Goal: Communication & Community: Share content

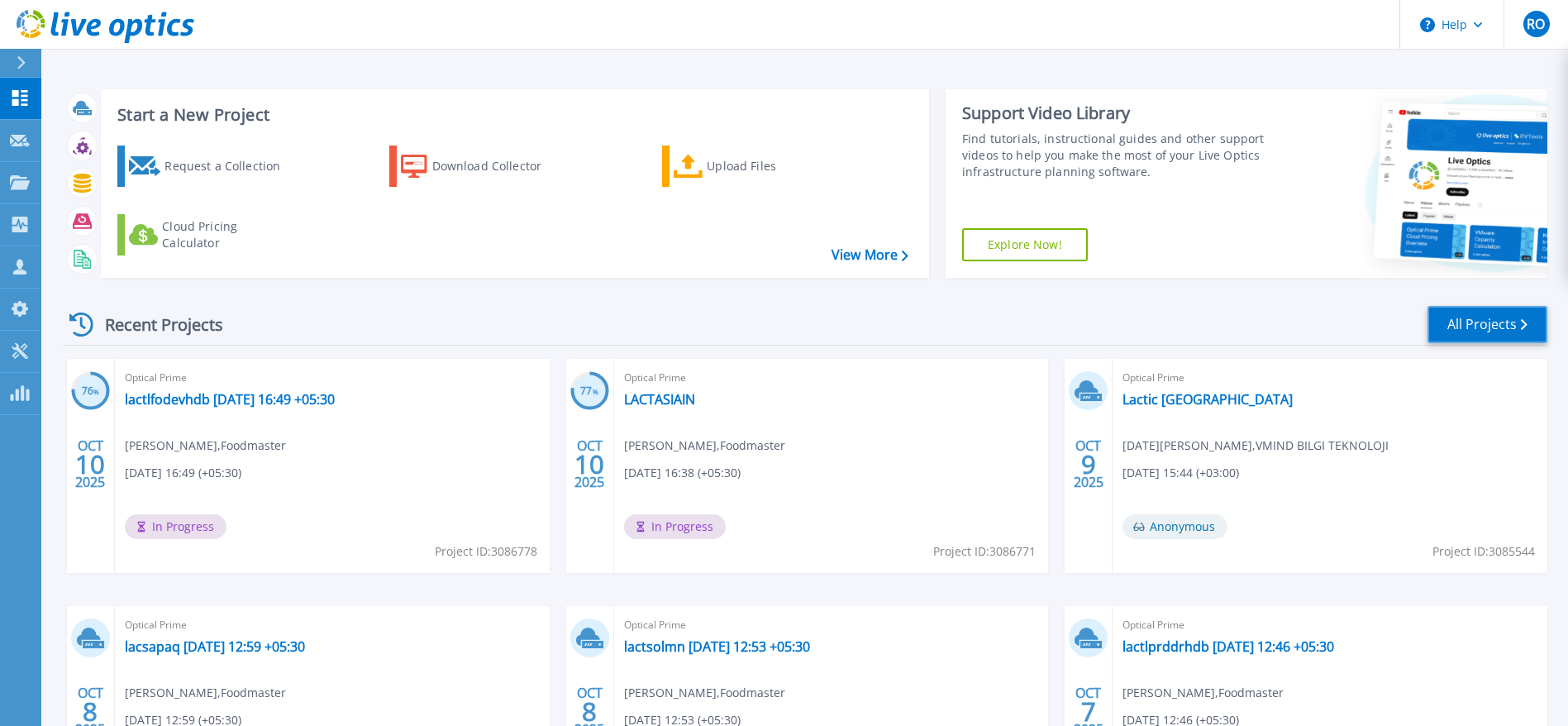
click at [1393, 317] on link "All Projects" at bounding box center [1487, 324] width 120 height 37
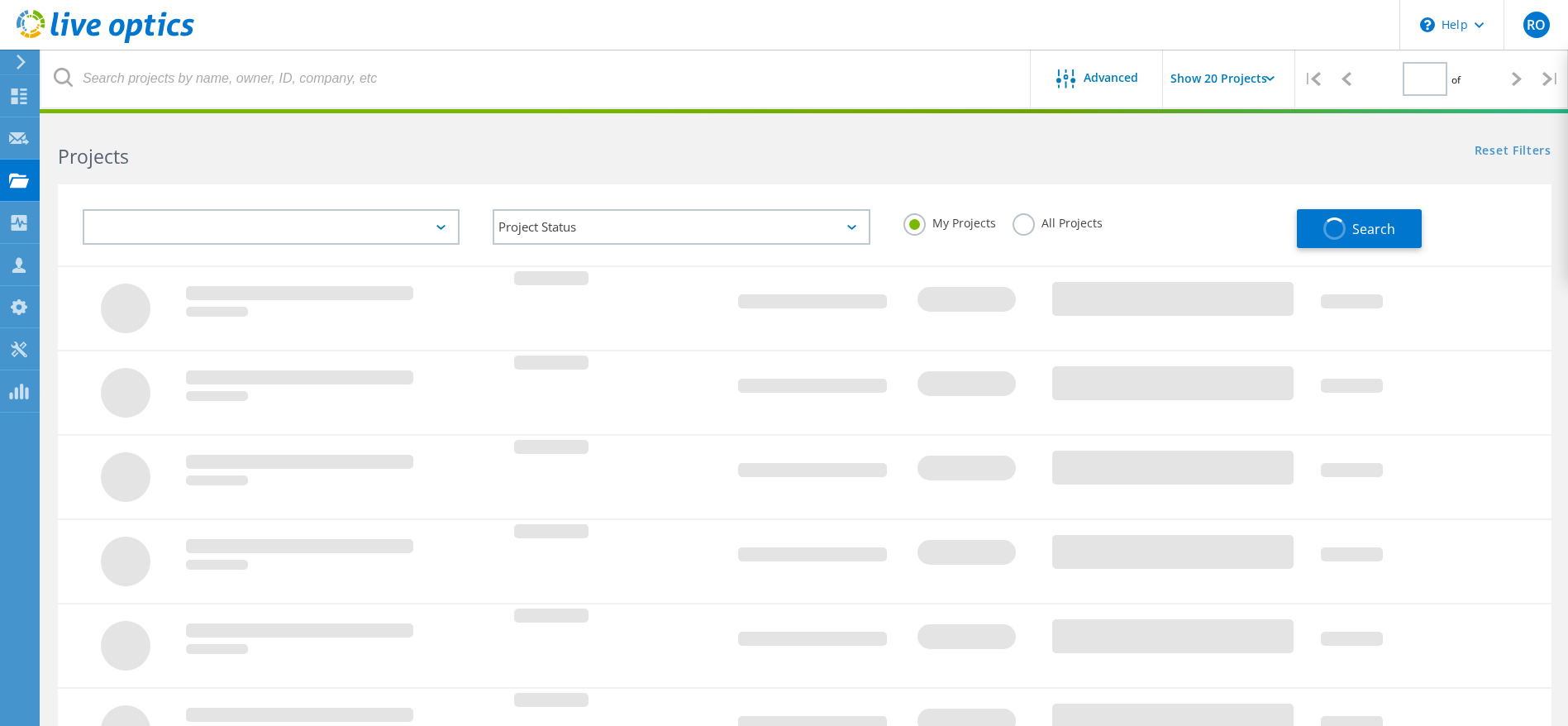
type input "1"
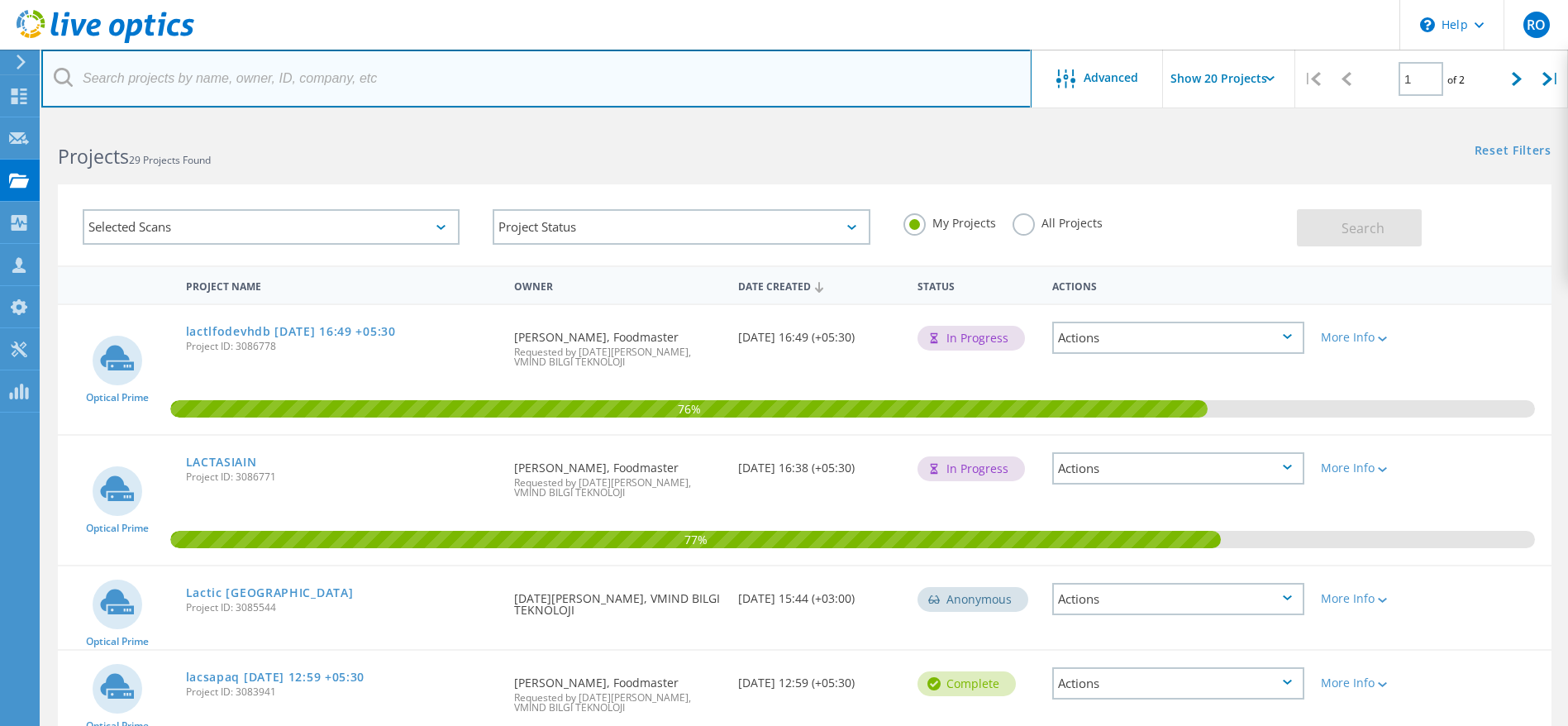
click at [306, 77] on input "text" at bounding box center [536, 78] width 990 height 58
paste input "lactlfodevhdb"
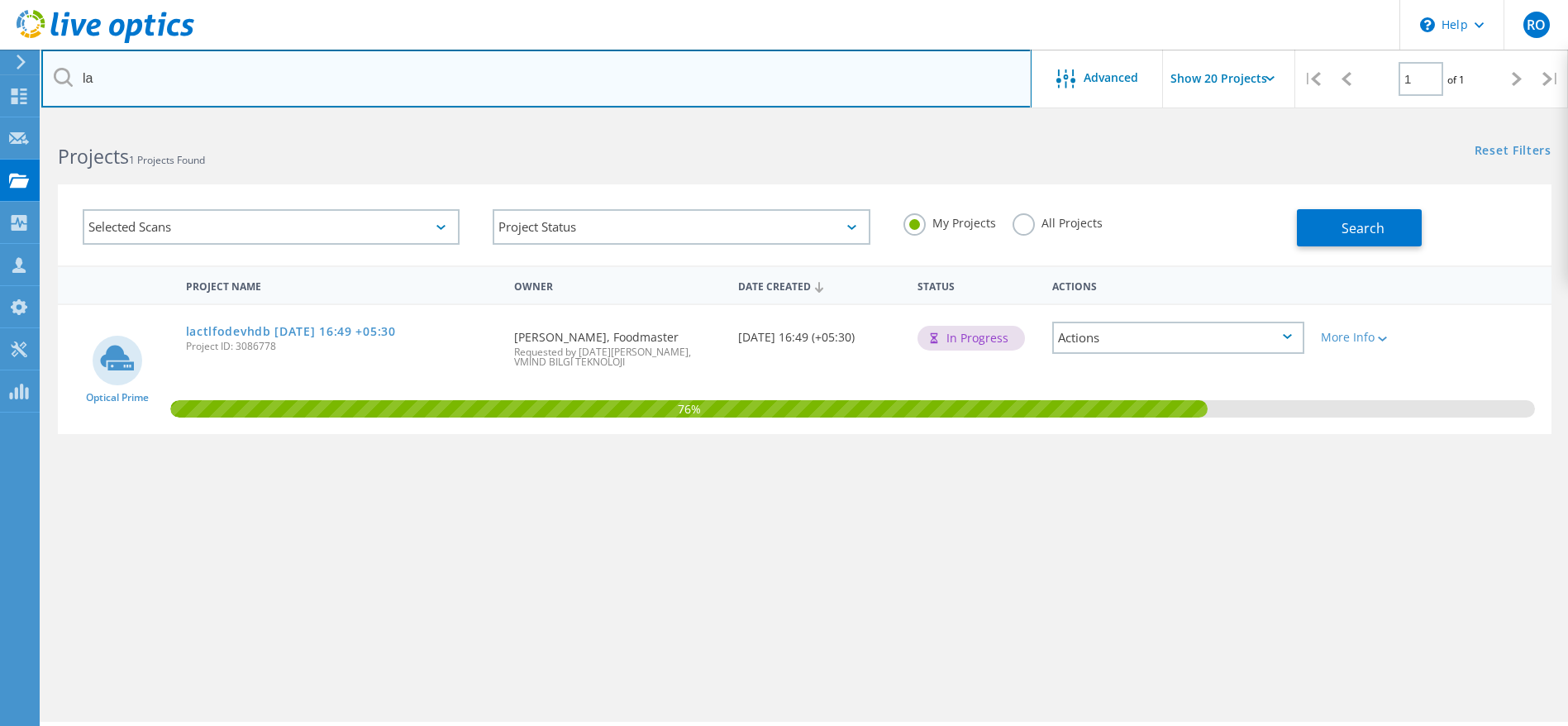
type input "l"
click at [428, 77] on input "text" at bounding box center [536, 78] width 990 height 58
paste input "lactlprdhdb"
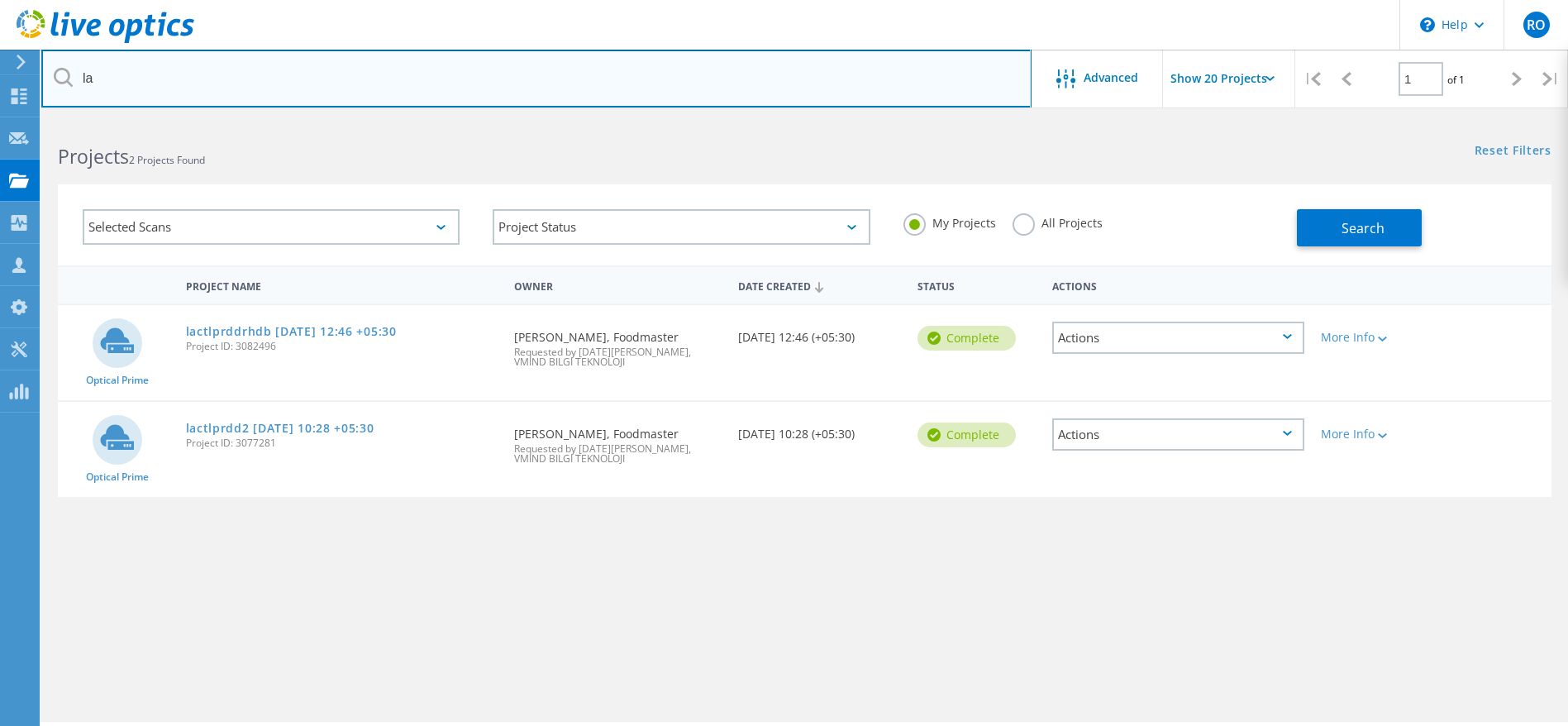
type input "l"
click at [452, 76] on input "text" at bounding box center [536, 78] width 990 height 58
paste input "lactlfodevhdb"
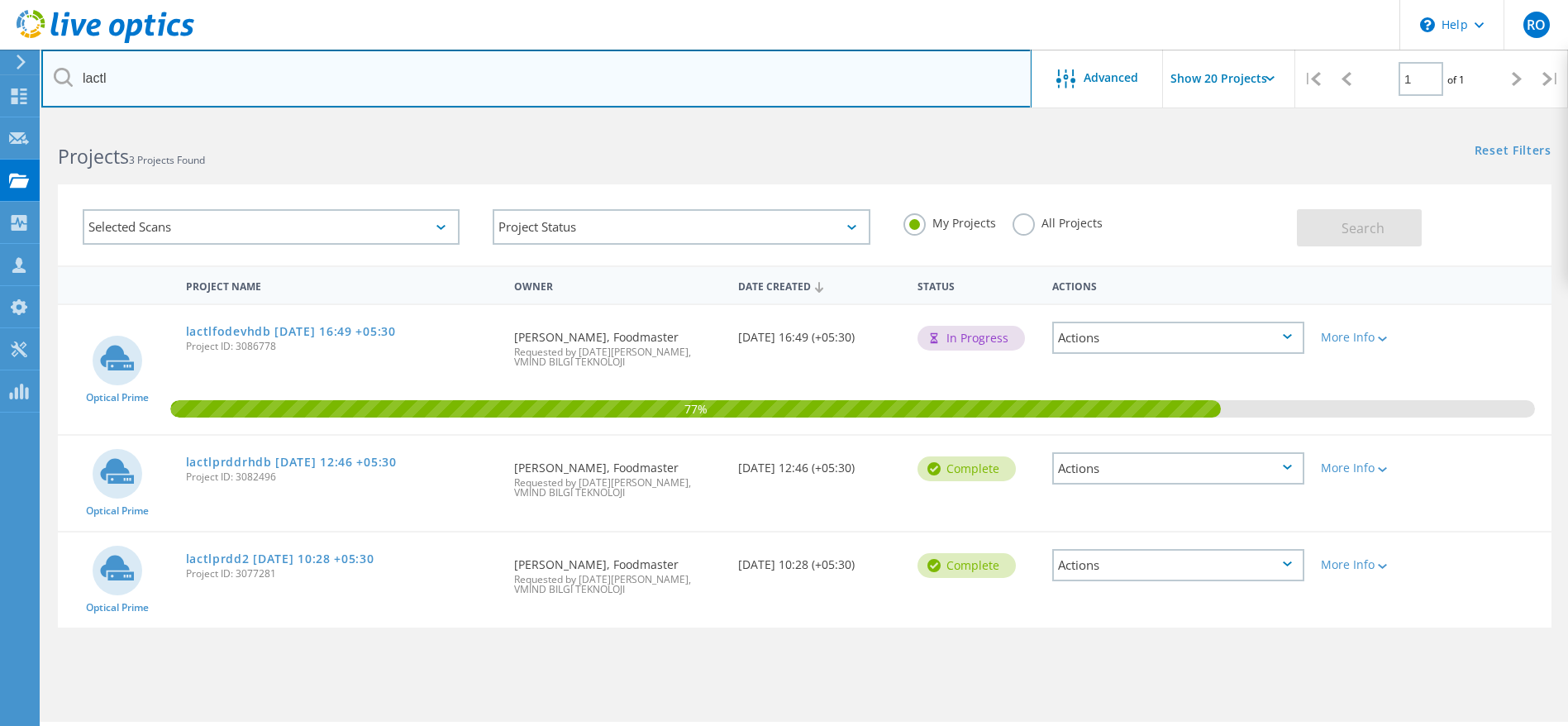
click at [319, 74] on input "lactl" at bounding box center [536, 78] width 990 height 58
type input "lact"
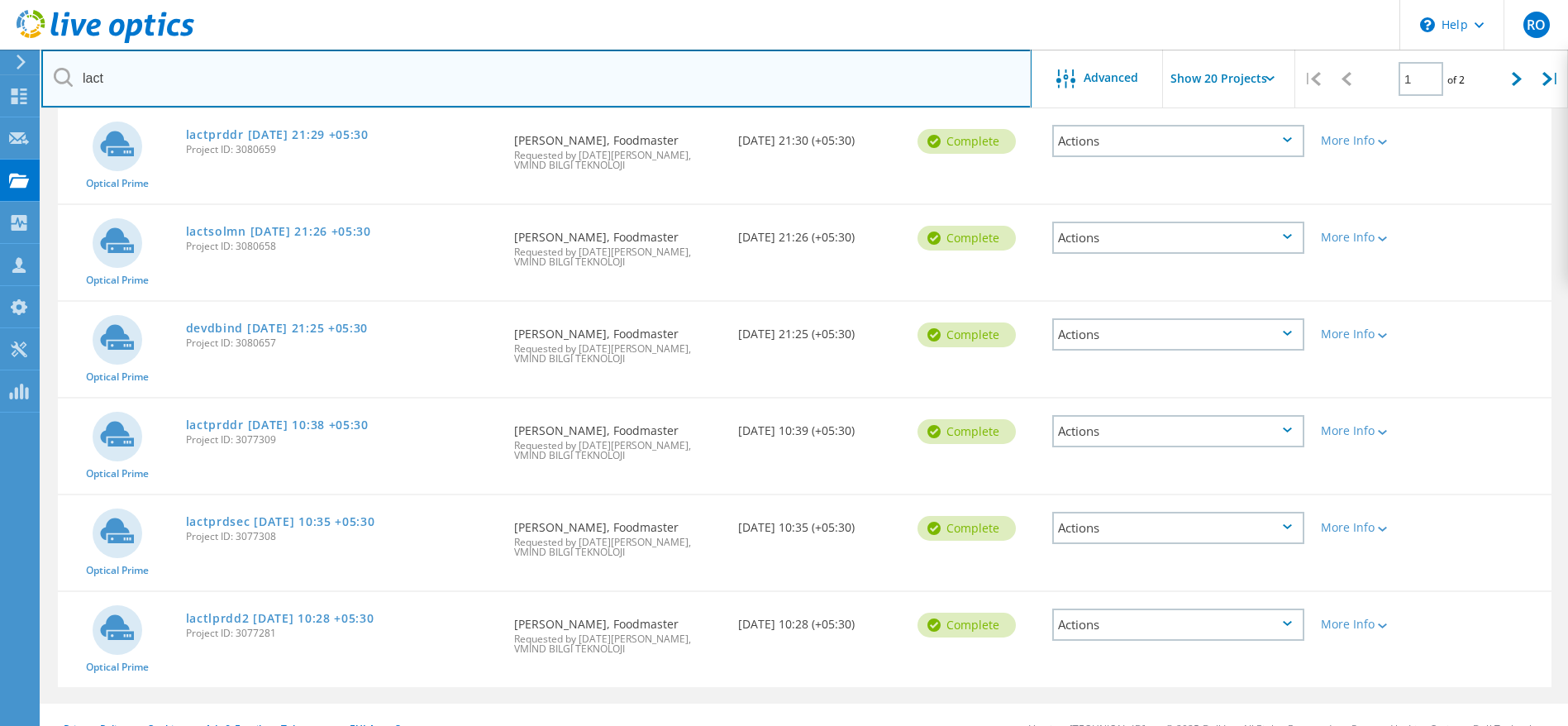
scroll to position [1623, 0]
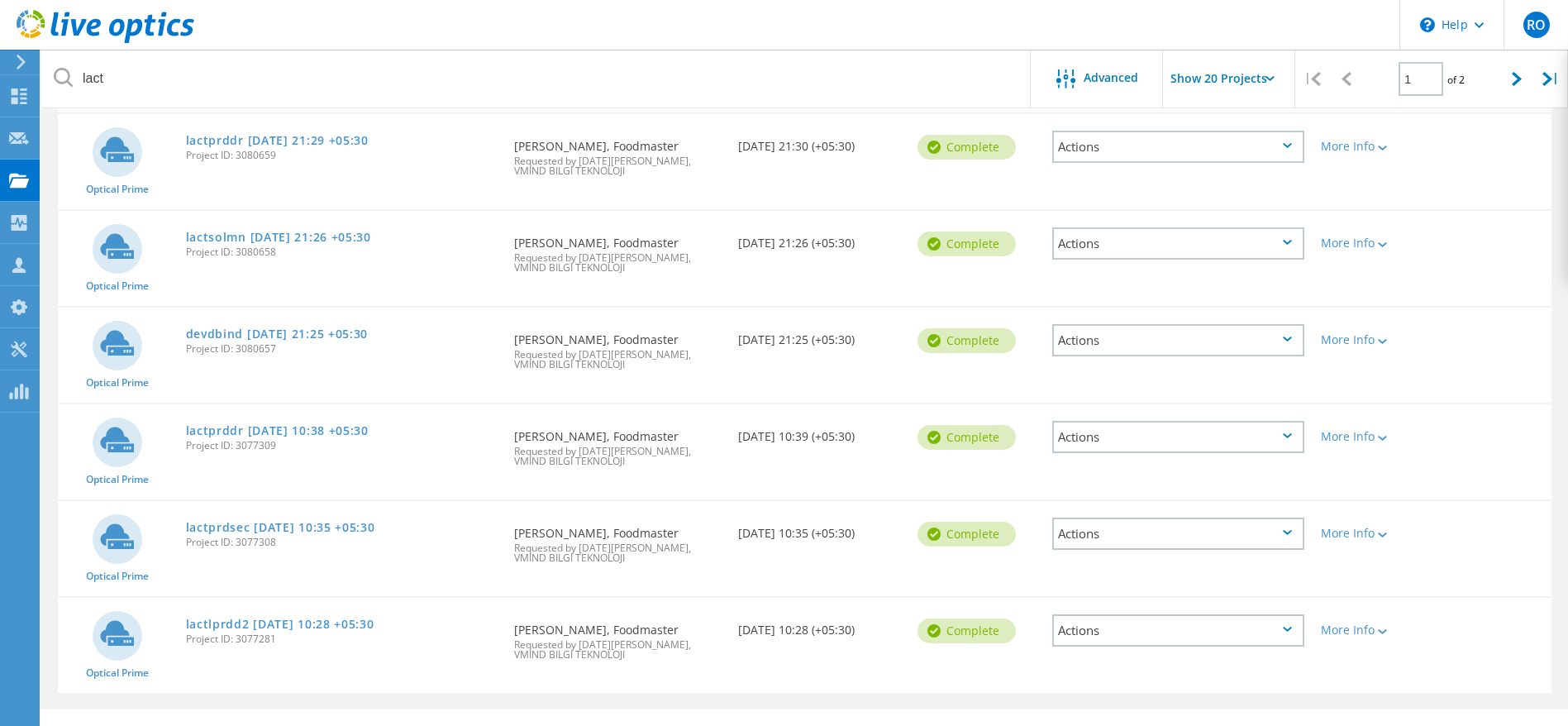
click at [1292, 518] on div "Actions" at bounding box center [1178, 534] width 252 height 32
click at [1167, 534] on div "Share" at bounding box center [1178, 546] width 249 height 26
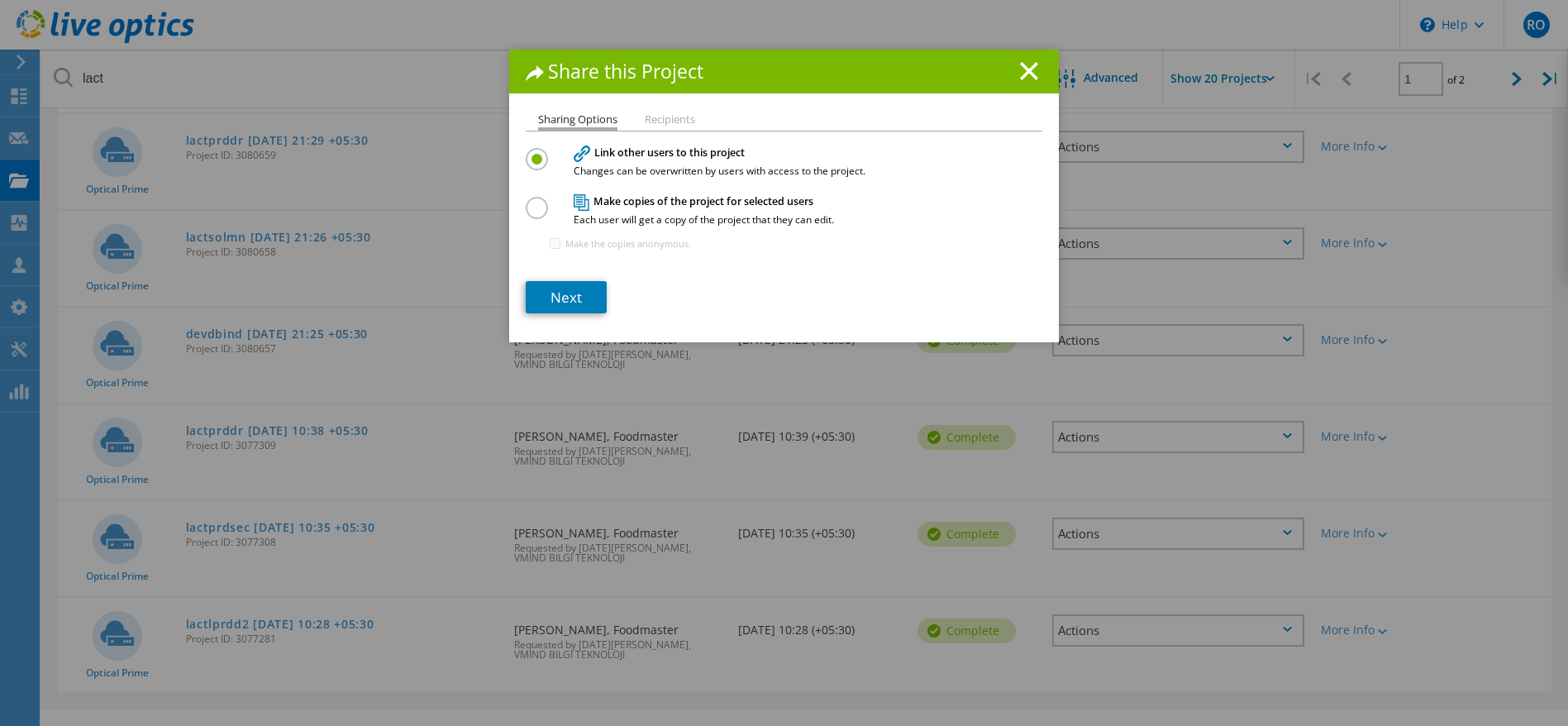
click at [527, 201] on label at bounding box center [541, 198] width 29 height 4
click at [0, 0] on input "radio" at bounding box center [0, 0] width 0 height 0
click at [558, 294] on link "Next" at bounding box center [566, 297] width 81 height 32
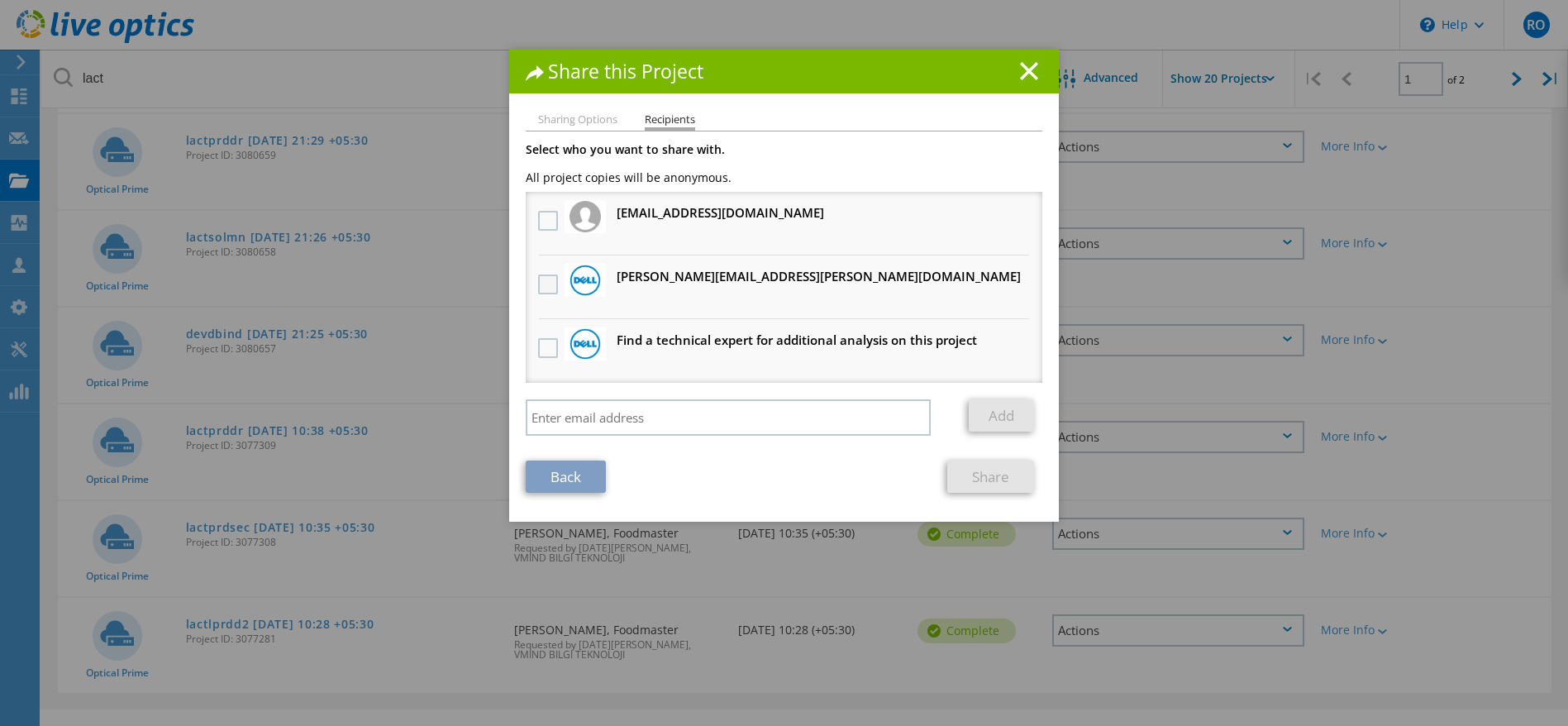
click at [539, 285] on label at bounding box center [550, 283] width 24 height 20
click at [0, 0] on input "checkbox" at bounding box center [0, 0] width 0 height 0
click at [988, 477] on link "Share" at bounding box center [991, 477] width 87 height 32
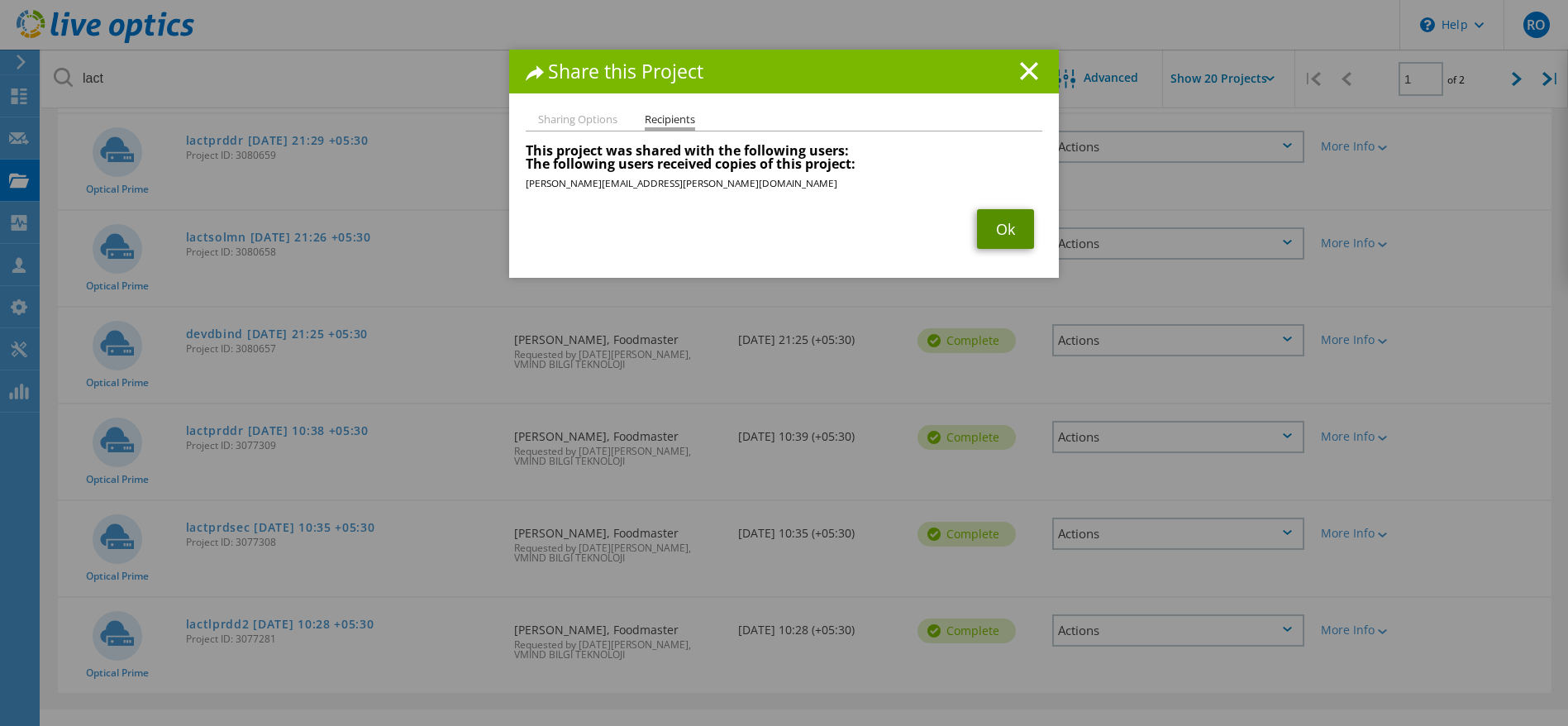
click at [997, 224] on link "Ok" at bounding box center [1005, 229] width 57 height 40
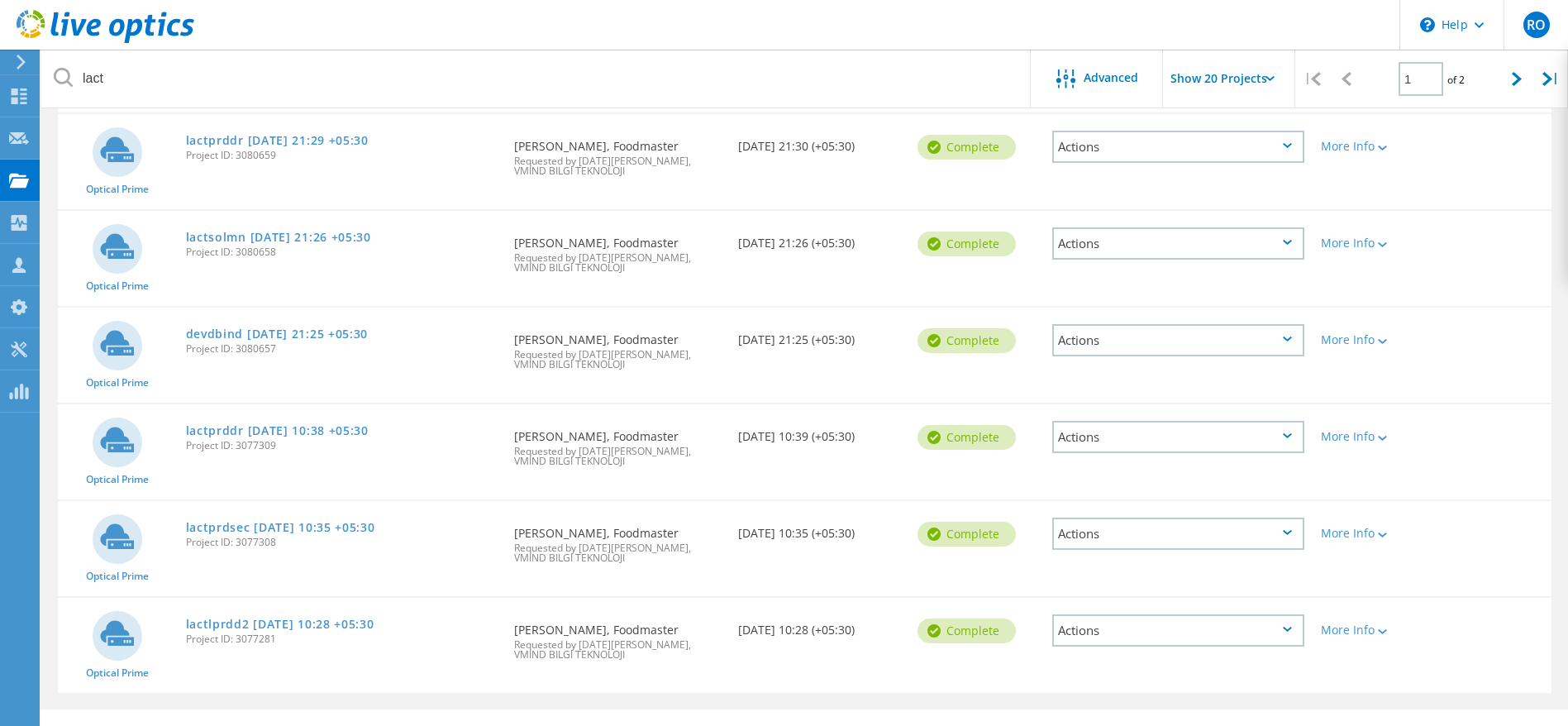
click at [1285, 433] on icon at bounding box center [1287, 436] width 9 height 5
click at [1203, 443] on div "Share" at bounding box center [1178, 450] width 249 height 26
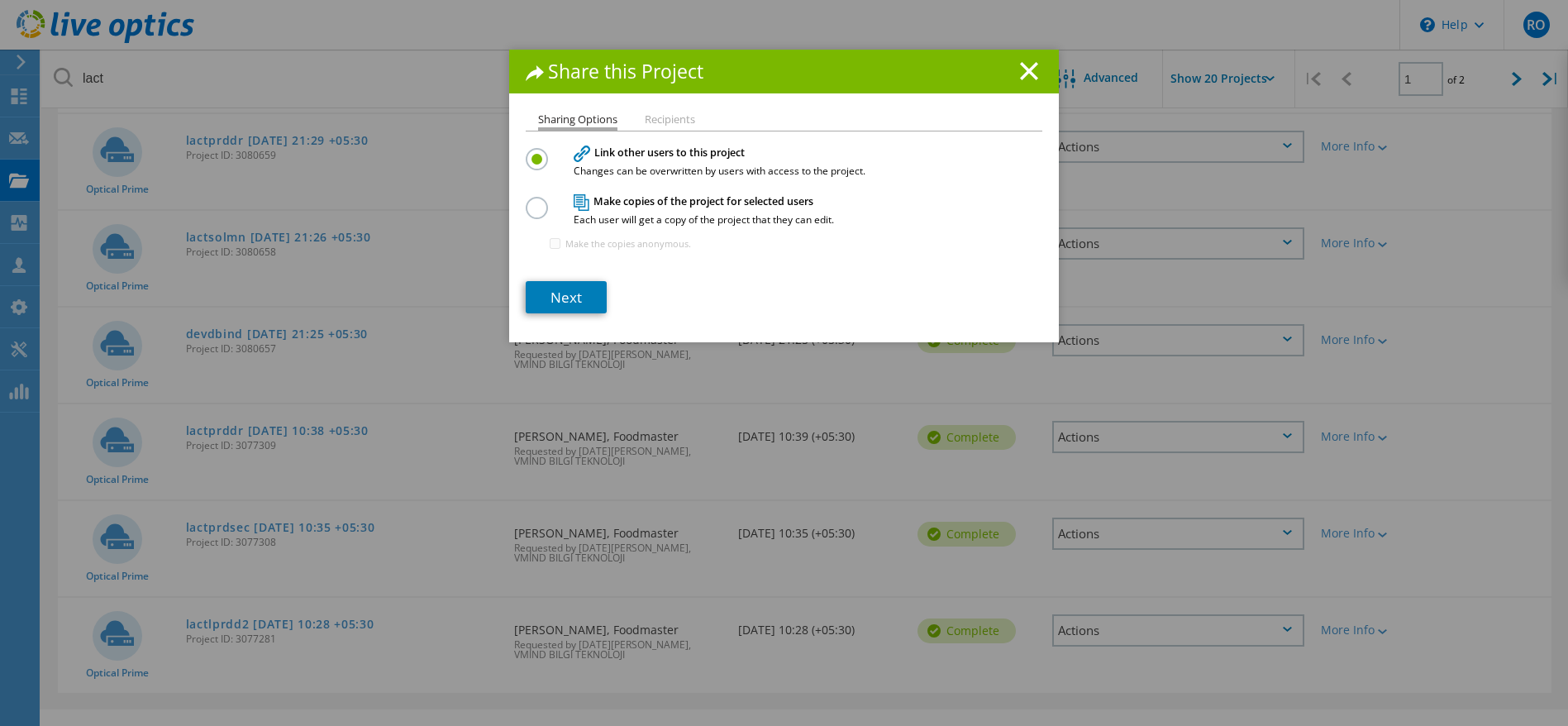
click at [526, 201] on label at bounding box center [541, 198] width 29 height 4
click at [0, 0] on input "radio" at bounding box center [0, 0] width 0 height 0
